Goal: Information Seeking & Learning: Learn about a topic

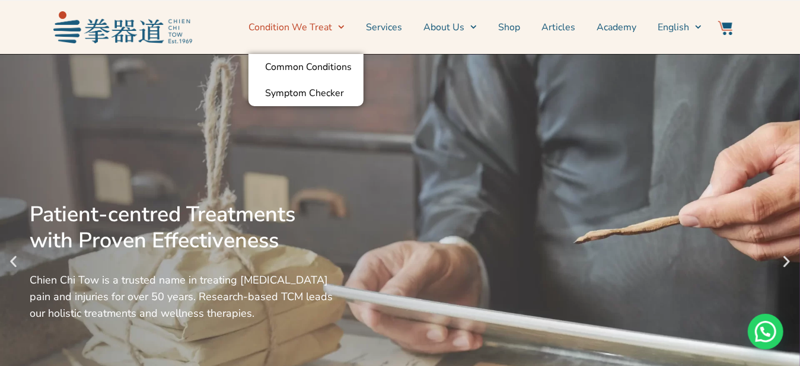
click at [314, 27] on link "Condition We Treat" at bounding box center [297, 27] width 96 height 30
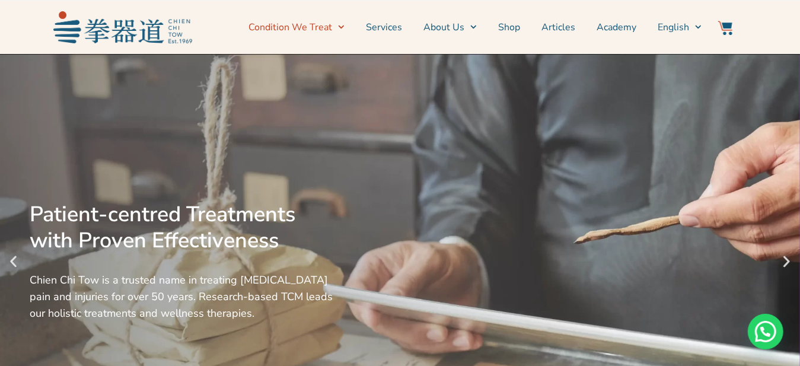
click at [314, 27] on link "Condition We Treat" at bounding box center [297, 27] width 96 height 30
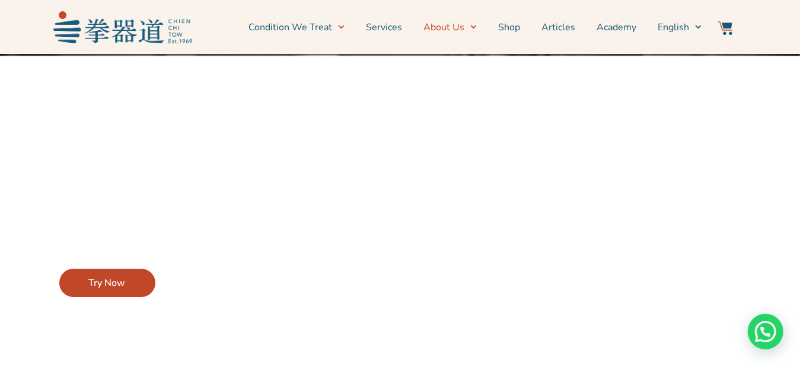
click at [458, 26] on link "About Us" at bounding box center [449, 27] width 53 height 30
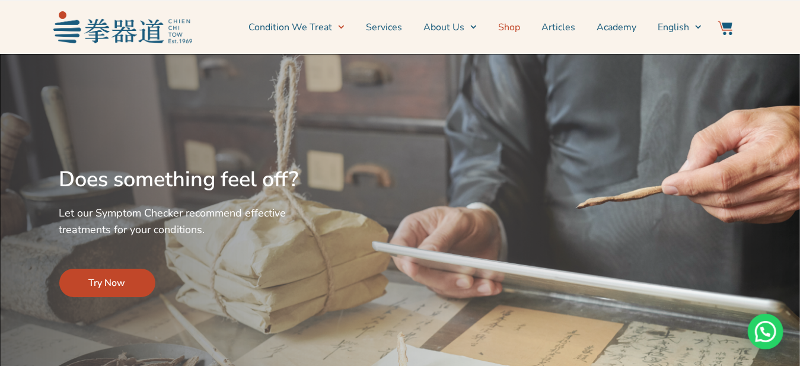
click at [512, 23] on link "Shop" at bounding box center [509, 27] width 22 height 30
click at [338, 26] on span "Menu" at bounding box center [338, 27] width 12 height 18
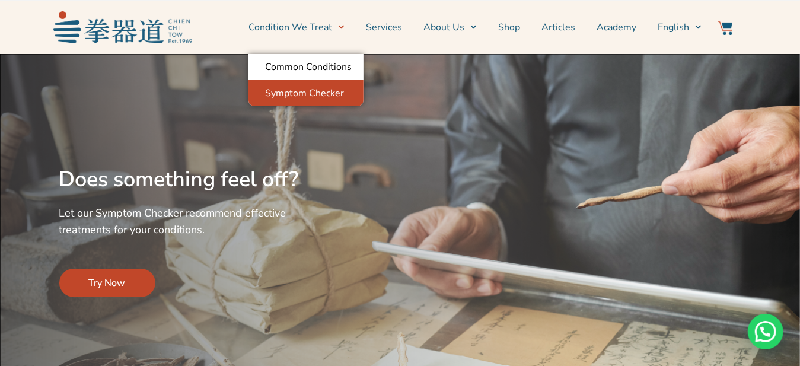
click at [322, 88] on link "Symptom Checker" at bounding box center [306, 93] width 115 height 26
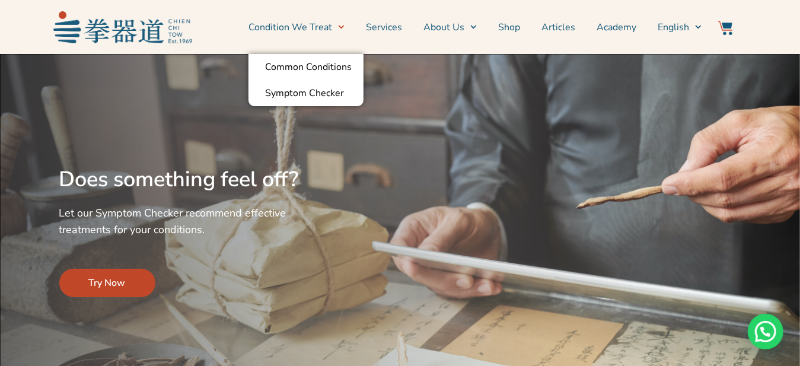
drag, startPoint x: 343, startPoint y: 26, endPoint x: 333, endPoint y: 33, distance: 12.3
click at [342, 26] on span "Menu" at bounding box center [338, 27] width 12 height 18
click at [310, 65] on link "Common Conditions" at bounding box center [306, 67] width 115 height 26
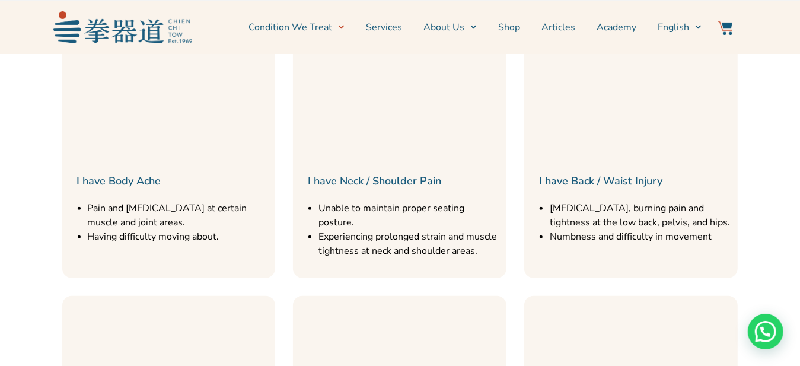
scroll to position [593, 0]
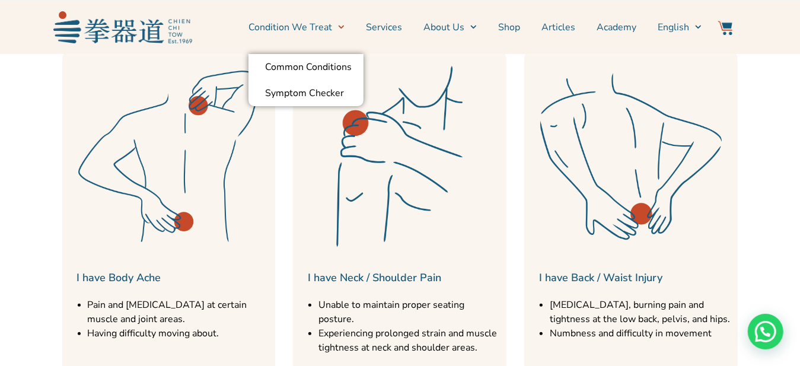
click at [325, 25] on link "Condition We Treat" at bounding box center [297, 27] width 96 height 30
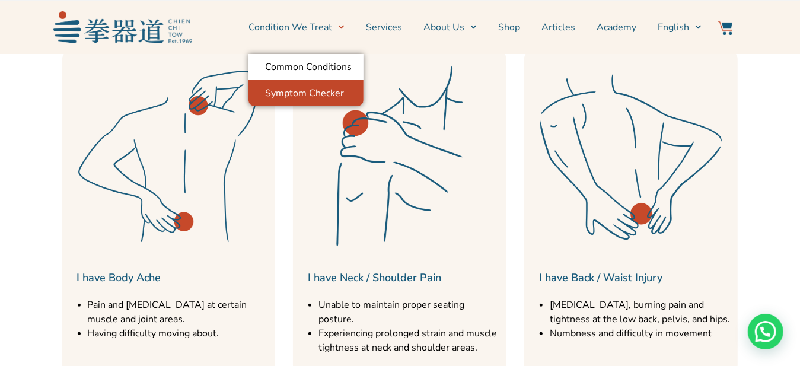
click at [308, 94] on link "Symptom Checker" at bounding box center [306, 93] width 115 height 26
